Goal: Book appointment/travel/reservation

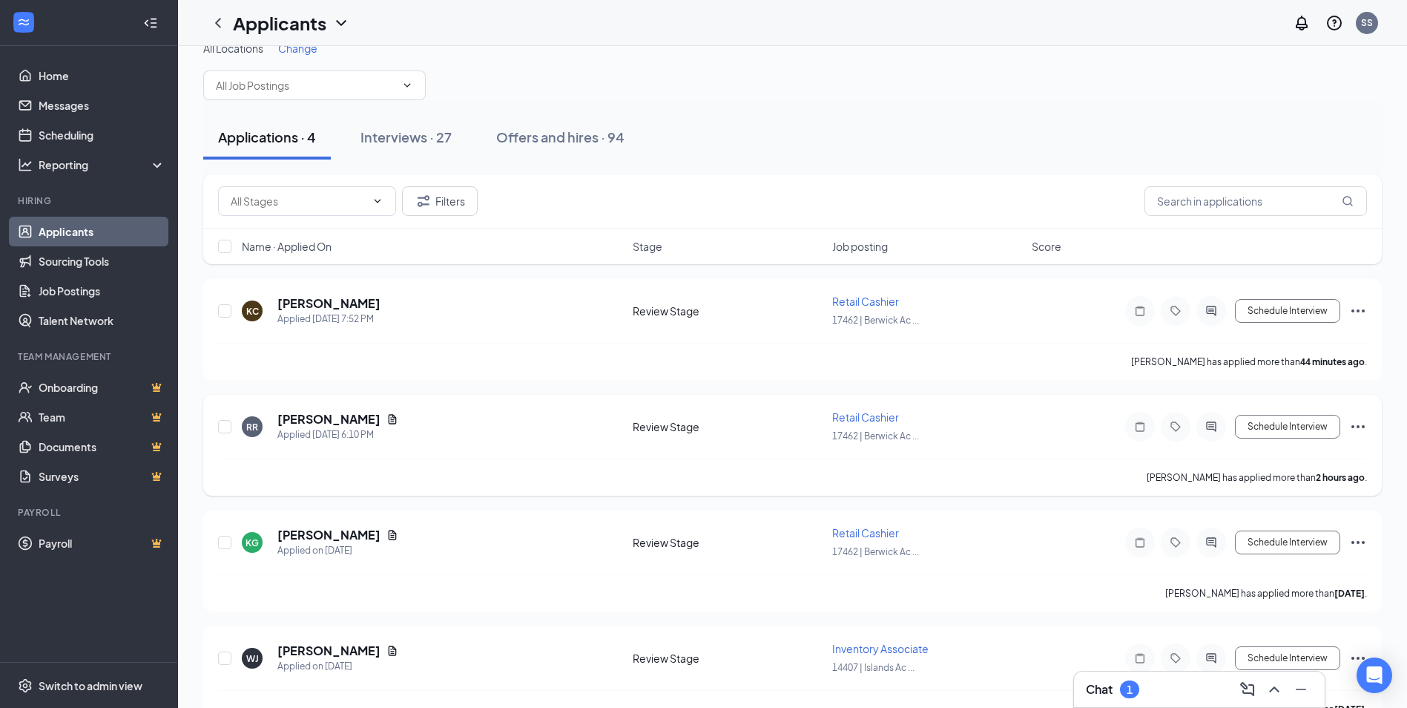
scroll to position [60, 0]
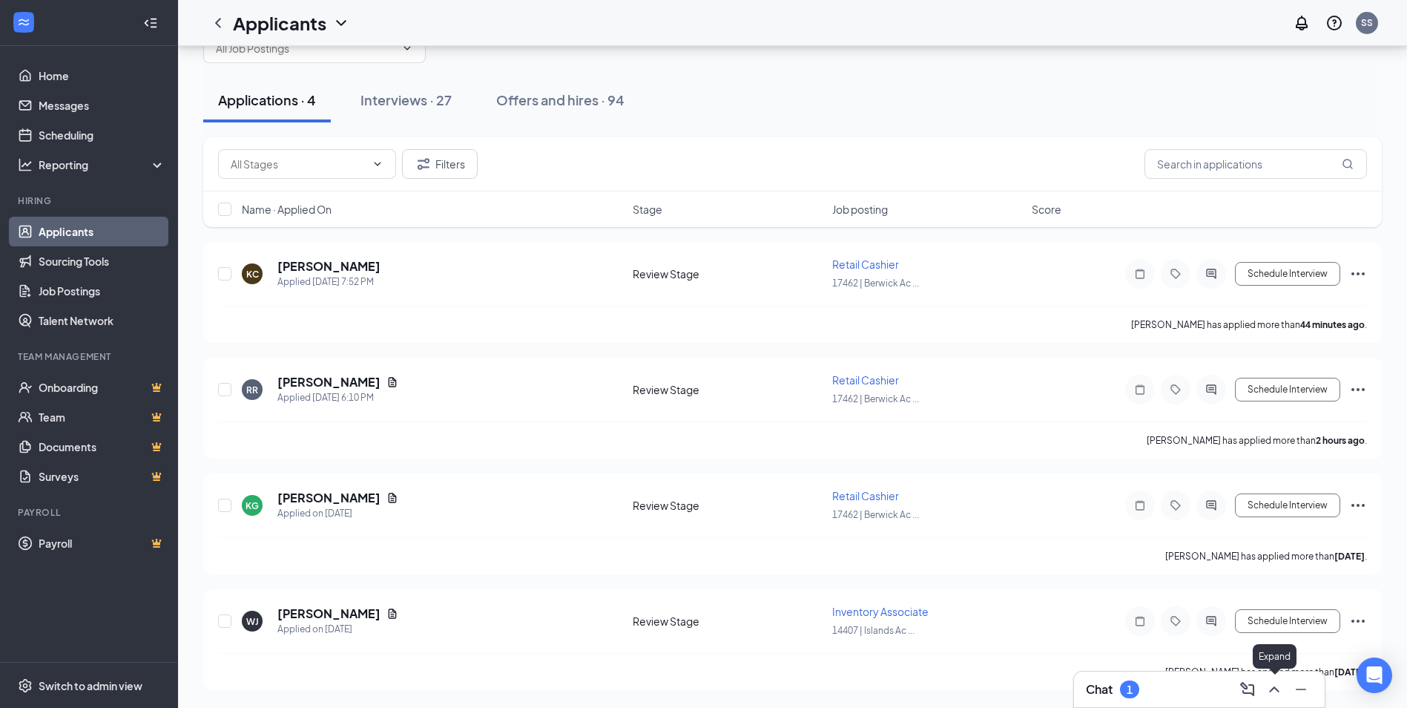
click at [1275, 686] on icon "ChevronUp" at bounding box center [1275, 689] width 18 height 18
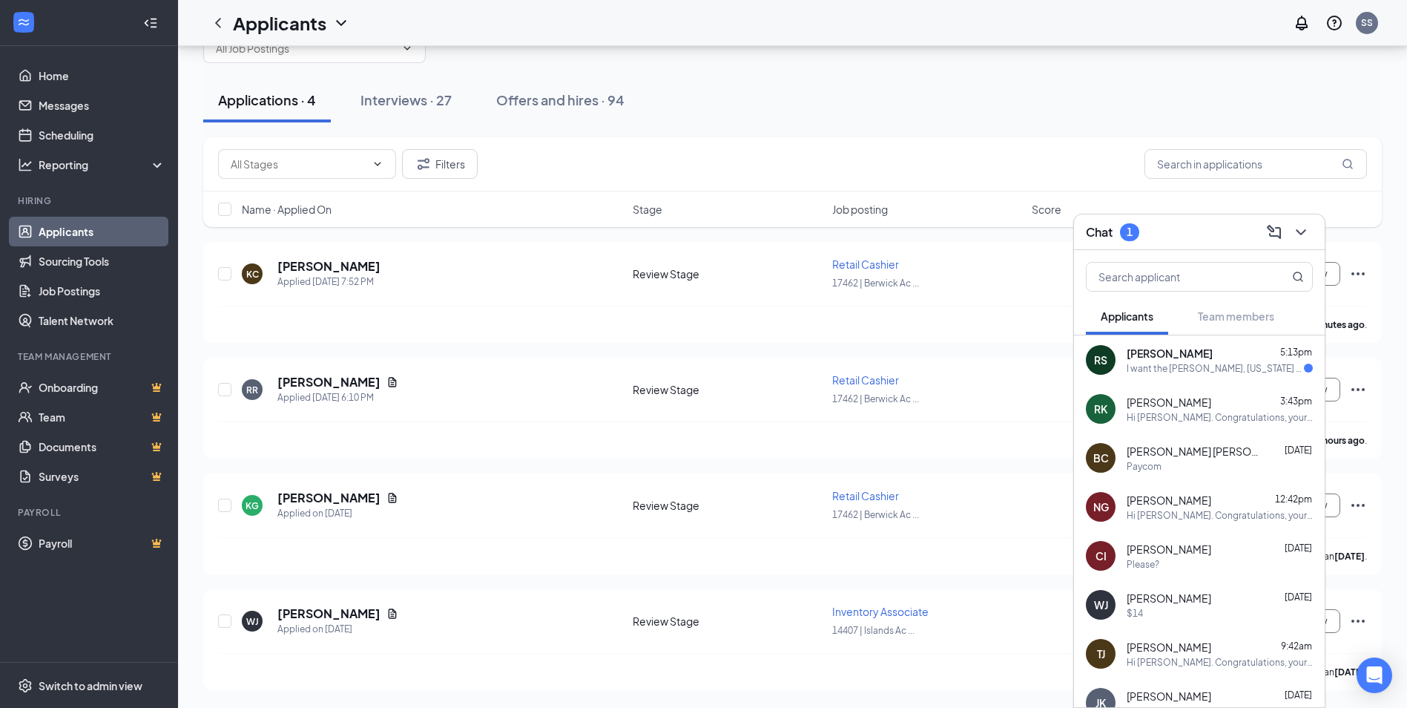
click at [1198, 358] on span "[PERSON_NAME]" at bounding box center [1170, 353] width 86 height 15
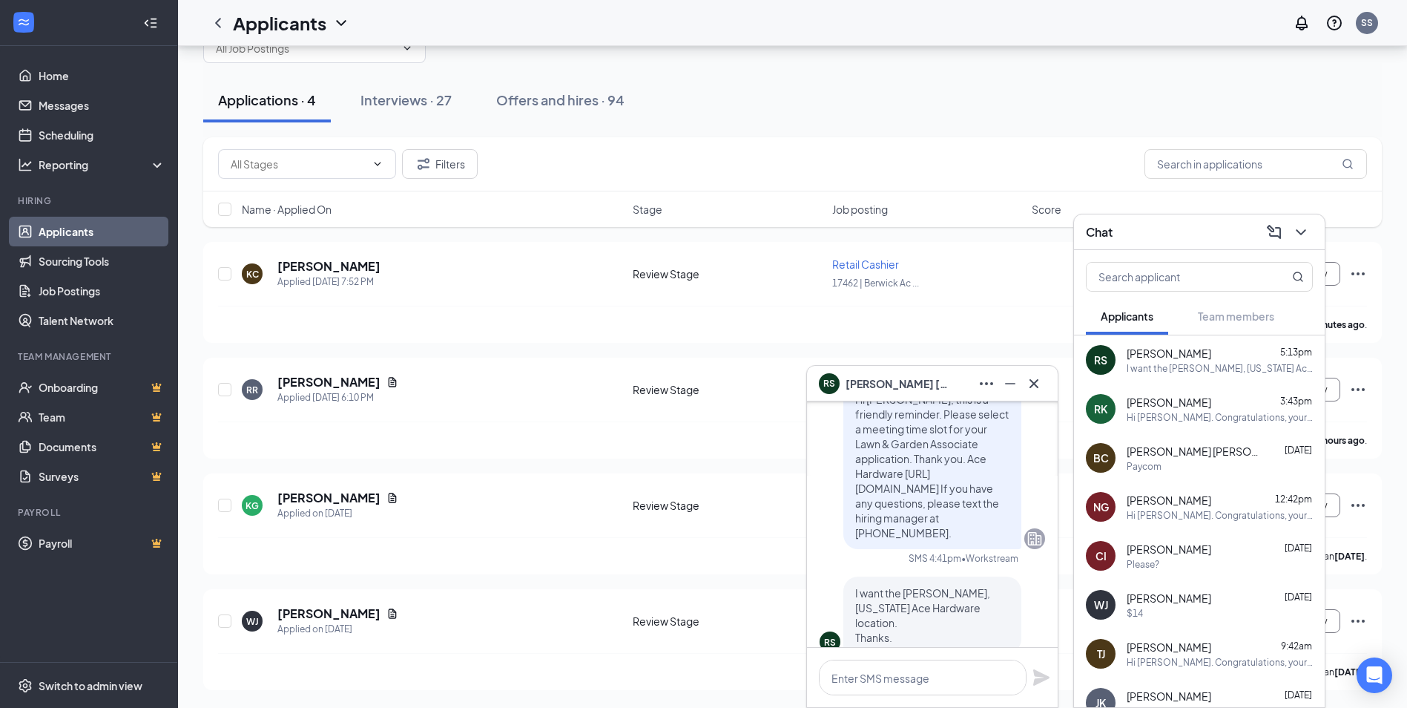
scroll to position [0, 0]
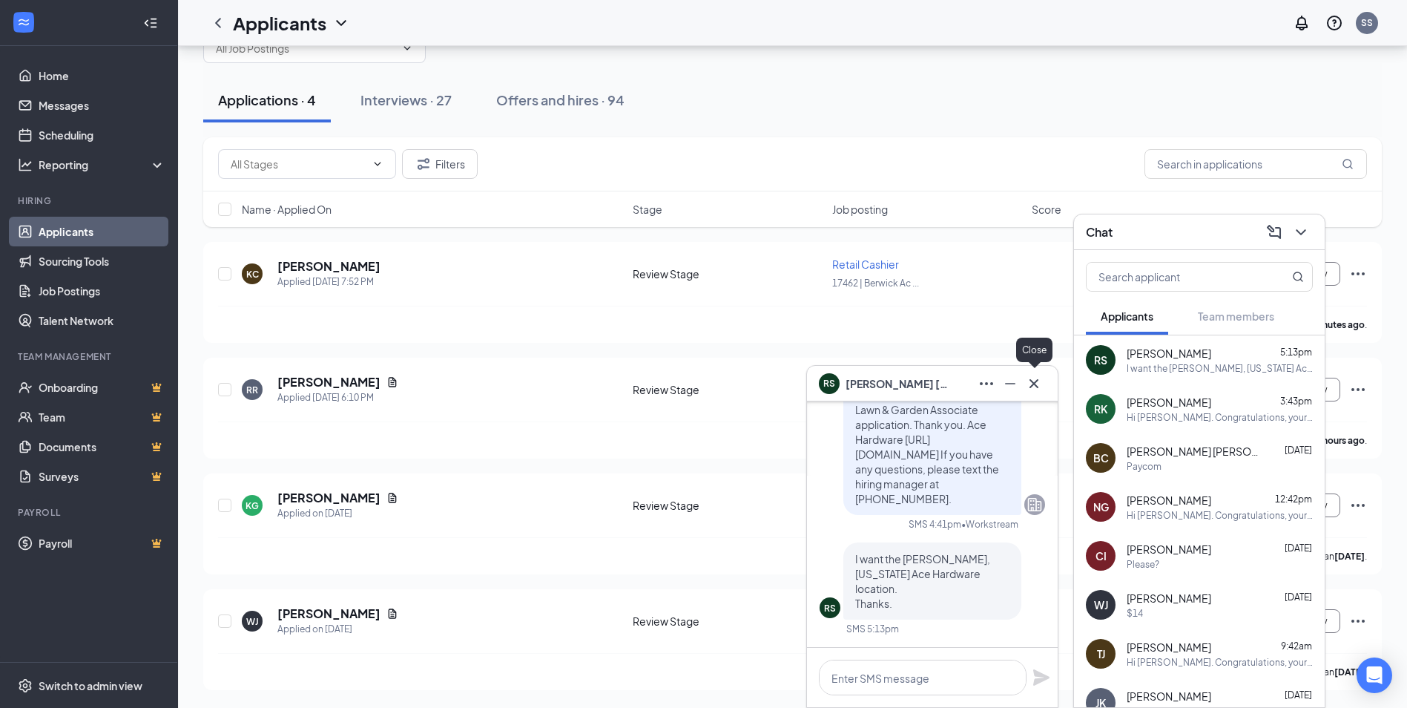
click at [1034, 381] on icon "Cross" at bounding box center [1034, 384] width 18 height 18
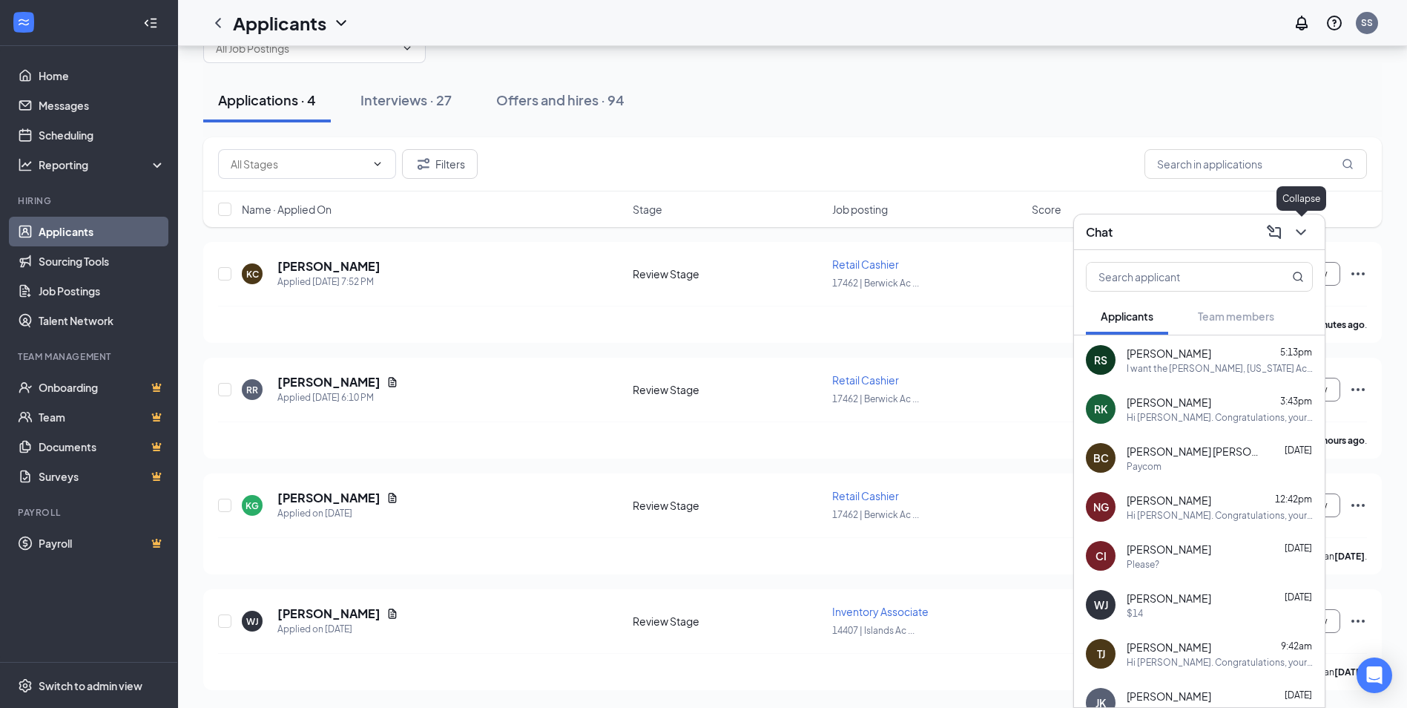
click at [1300, 232] on icon "ChevronDown" at bounding box center [1301, 232] width 10 height 6
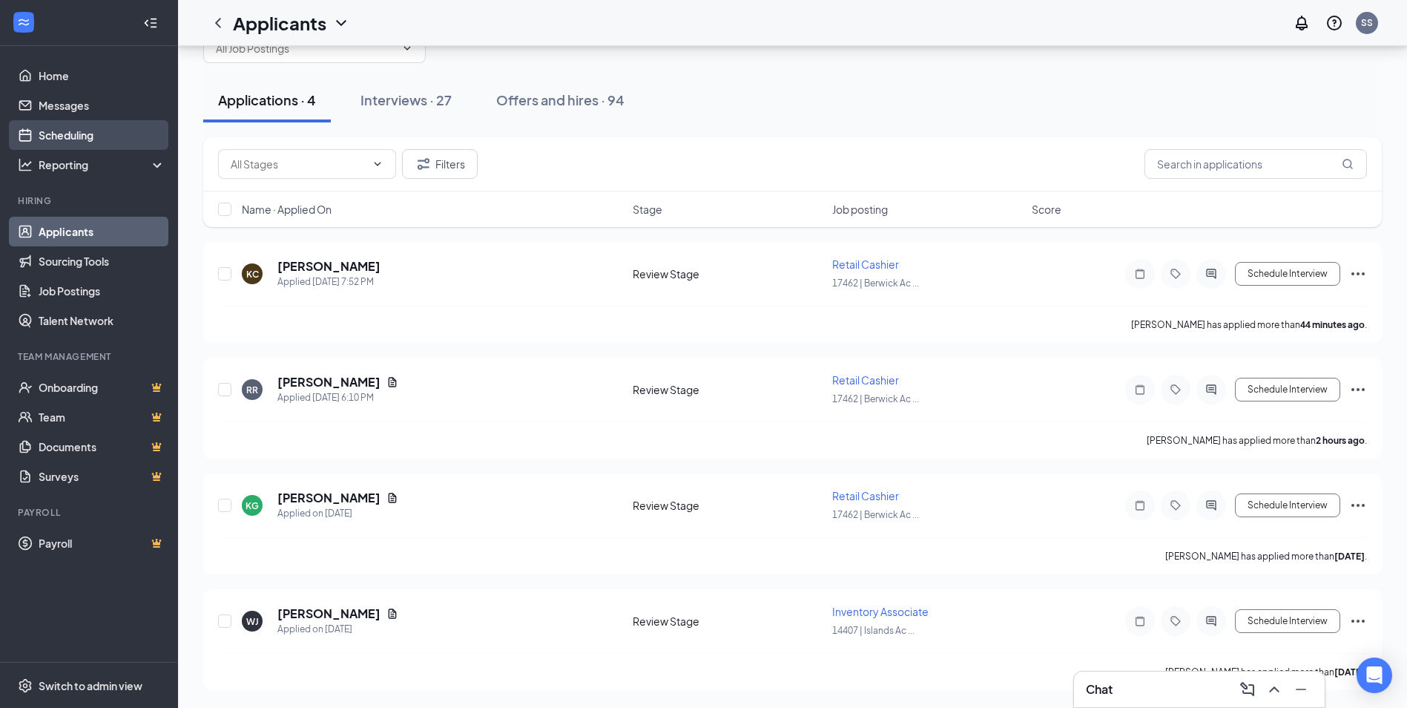
click at [65, 131] on link "Scheduling" at bounding box center [102, 135] width 127 height 30
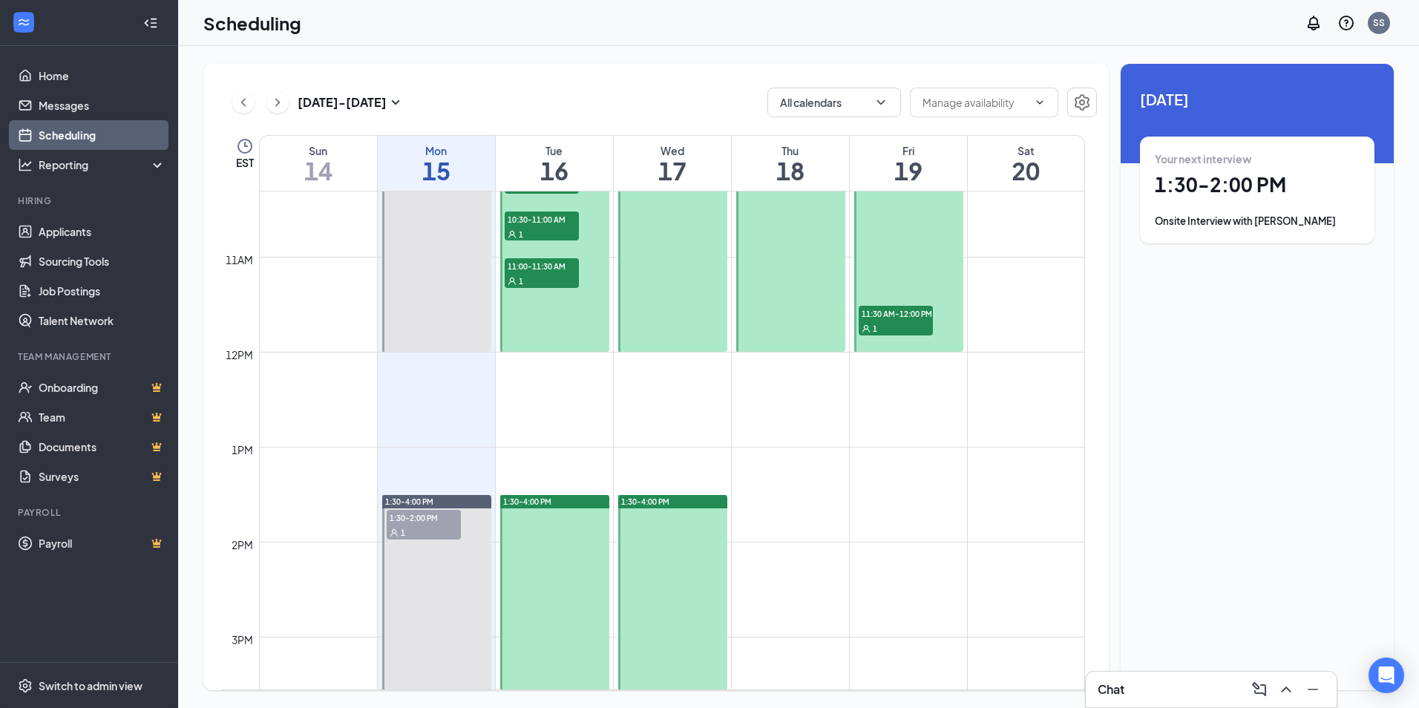
scroll to position [804, 0]
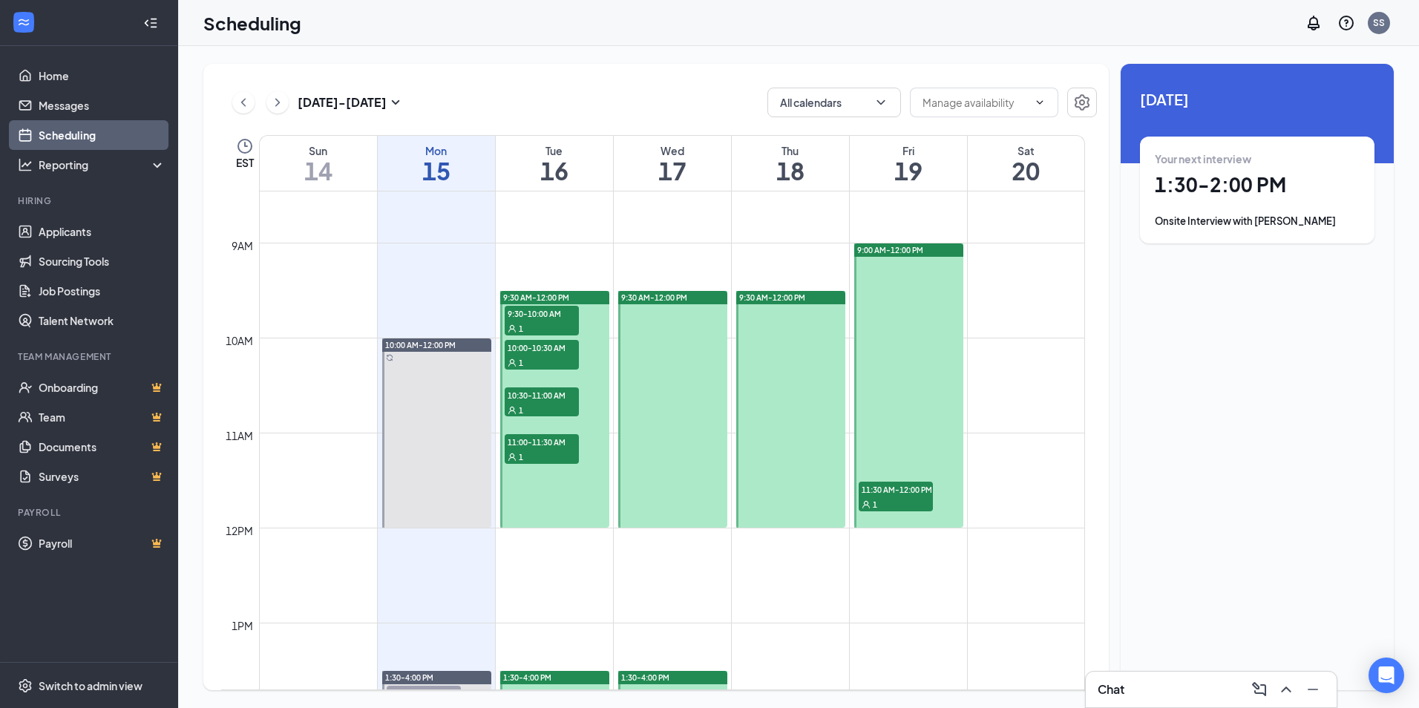
click at [548, 318] on span "9:30-10:00 AM" at bounding box center [542, 313] width 74 height 15
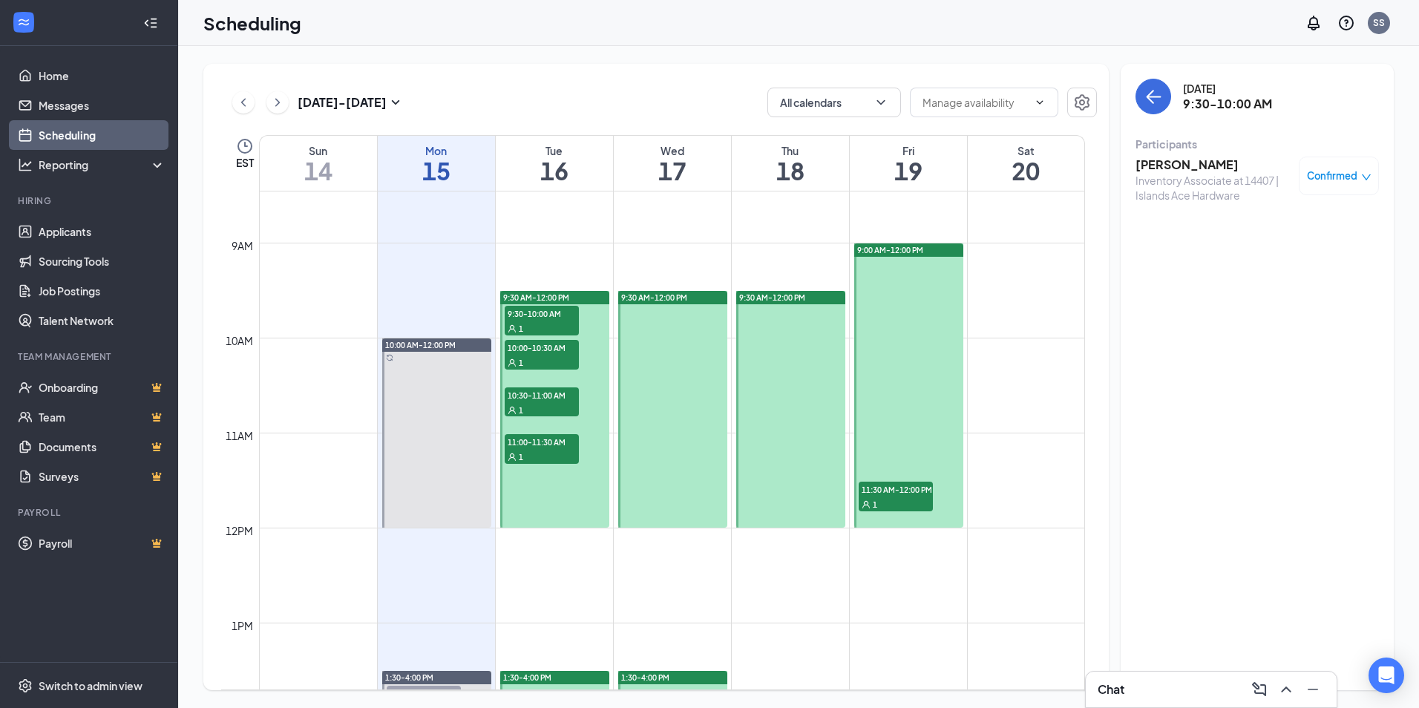
click at [557, 351] on span "10:00-10:30 AM" at bounding box center [542, 347] width 74 height 15
click at [551, 398] on span "10:30-11:00 AM" at bounding box center [542, 394] width 74 height 15
click at [551, 451] on div "1" at bounding box center [542, 456] width 74 height 15
